Goal: Go to known website: Access a specific website the user already knows

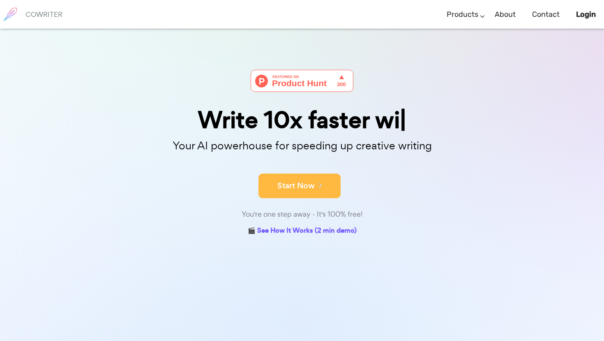
click at [316, 185] on icon at bounding box center [318, 185] width 7 height 9
